Goal: Find specific page/section: Find specific page/section

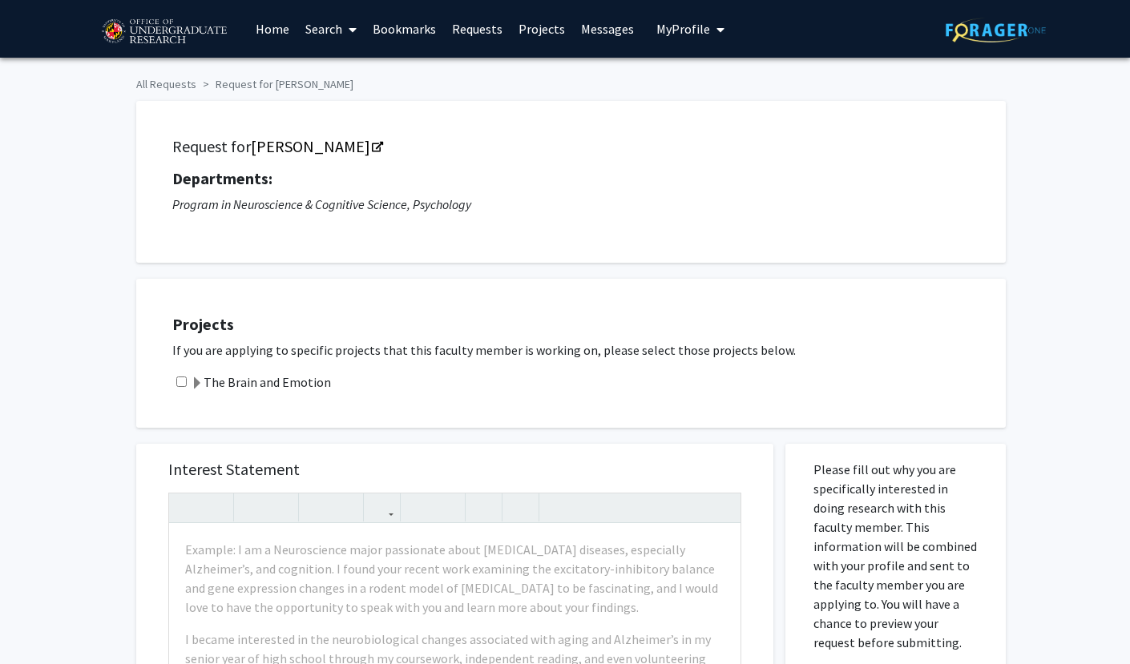
click at [167, 86] on div "Request for [PERSON_NAME] Departments: Program in Neuroscience & Cognitive Scie…" at bounding box center [564, 174] width 881 height 178
click at [710, 26] on span "My profile dropdown to access profile and logout" at bounding box center [717, 30] width 14 height 56
click at [695, 75] on div "[PERSON_NAME] View Profile" at bounding box center [735, 83] width 137 height 35
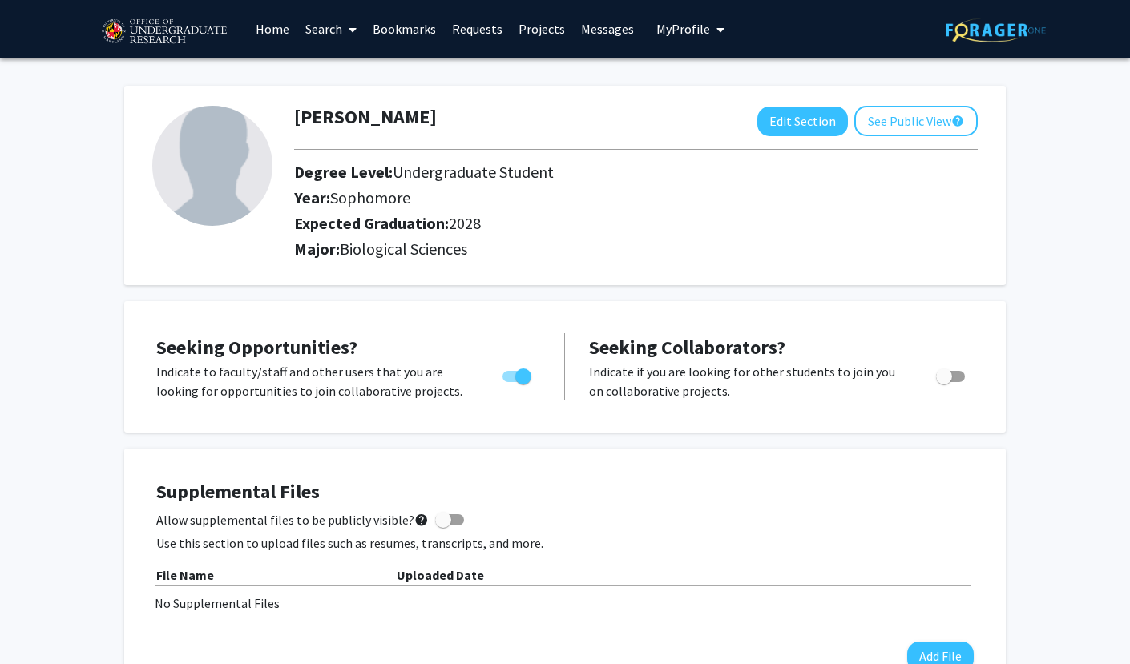
click at [334, 33] on link "Search" at bounding box center [330, 29] width 67 height 56
click at [348, 79] on span "Faculty/Staff" at bounding box center [356, 74] width 118 height 32
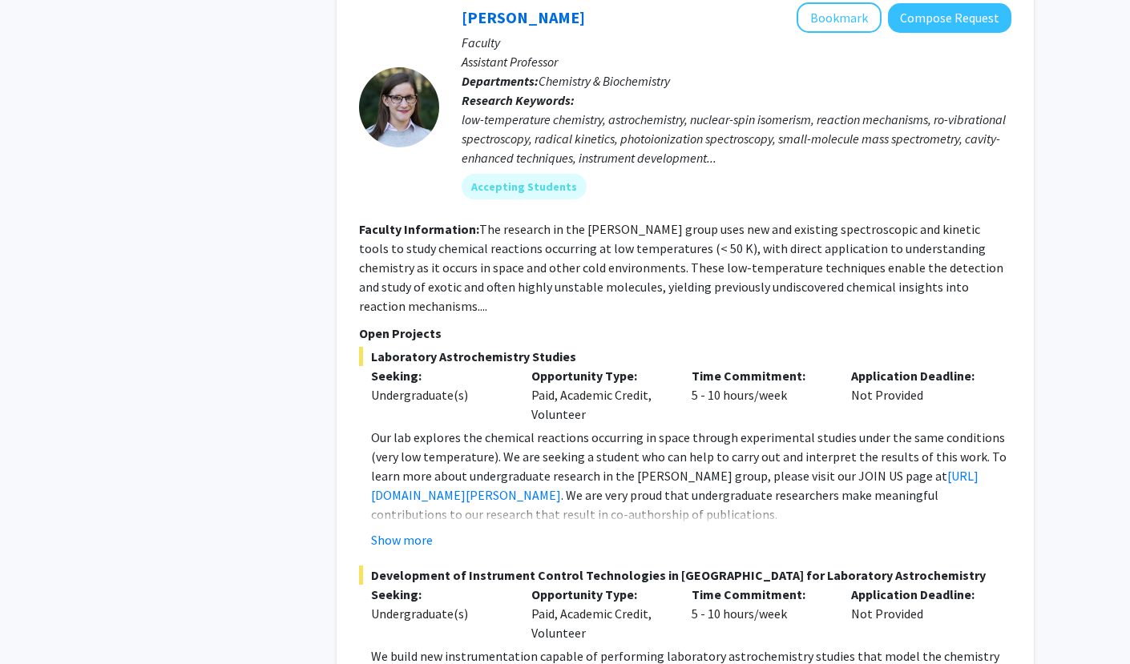
scroll to position [992, 0]
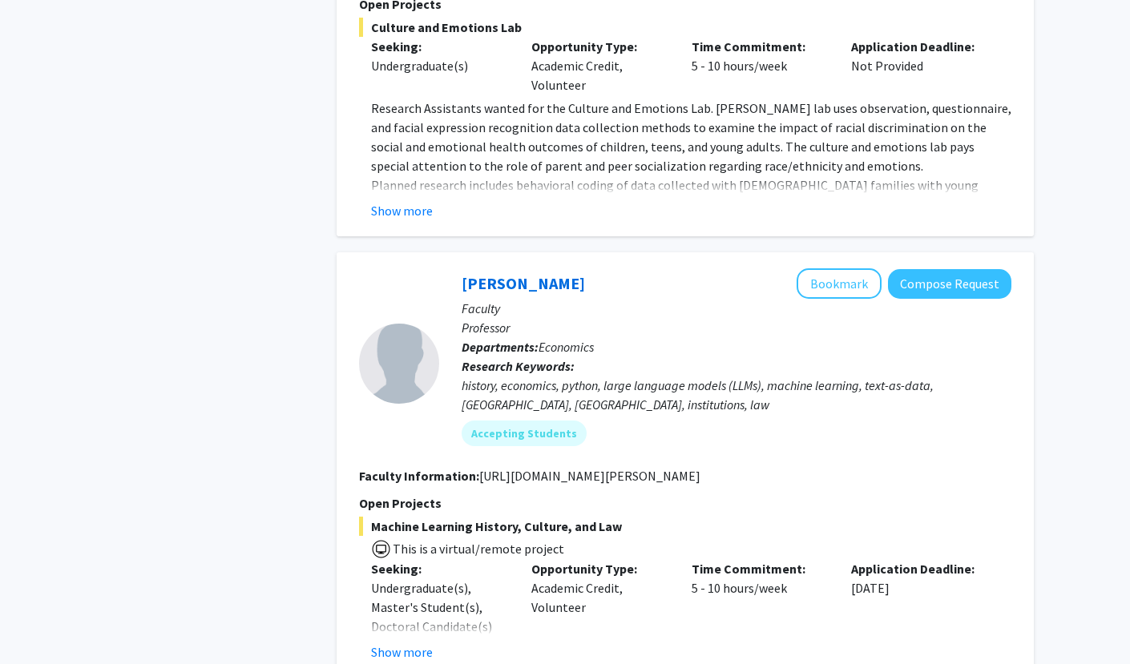
scroll to position [5731, 0]
